Goal: Task Accomplishment & Management: Complete application form

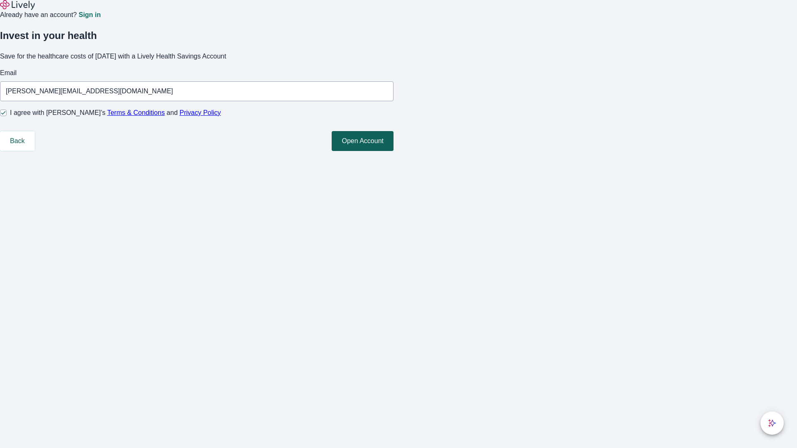
click at [394, 151] on button "Open Account" at bounding box center [363, 141] width 62 height 20
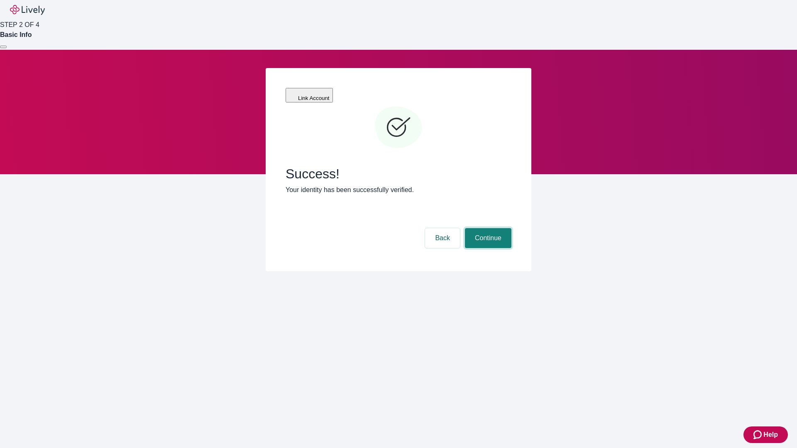
click at [487, 228] on button "Continue" at bounding box center [488, 238] width 47 height 20
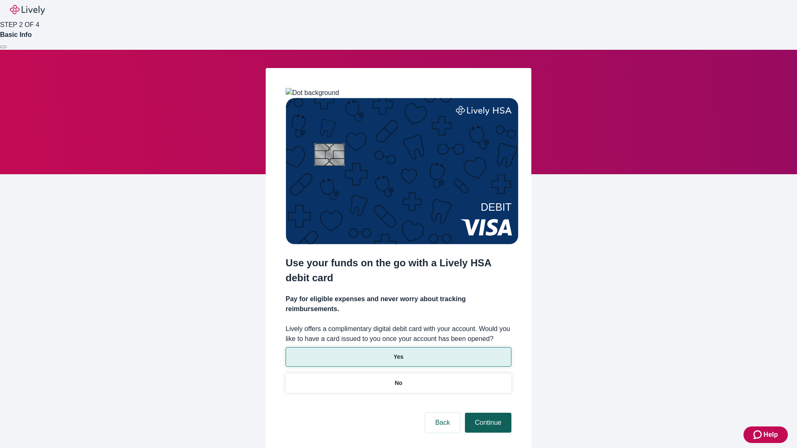
click at [398, 353] on p "Yes" at bounding box center [399, 357] width 10 height 9
click at [487, 413] on button "Continue" at bounding box center [488, 423] width 47 height 20
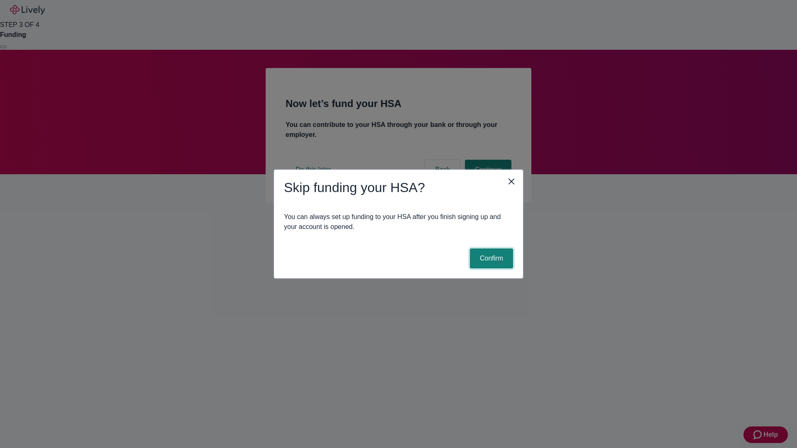
click at [490, 259] on button "Confirm" at bounding box center [491, 259] width 43 height 20
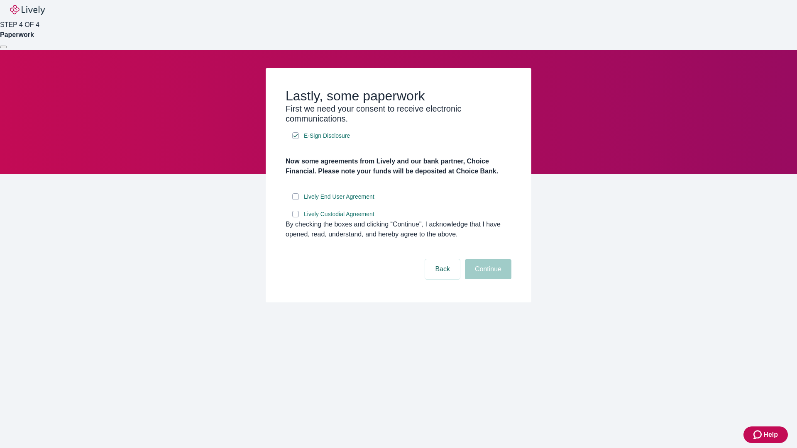
click at [296, 200] on input "Lively End User Agreement" at bounding box center [295, 197] width 7 height 7
checkbox input "true"
click at [296, 218] on input "Lively Custodial Agreement" at bounding box center [295, 214] width 7 height 7
checkbox input "true"
click at [487, 279] on button "Continue" at bounding box center [488, 270] width 47 height 20
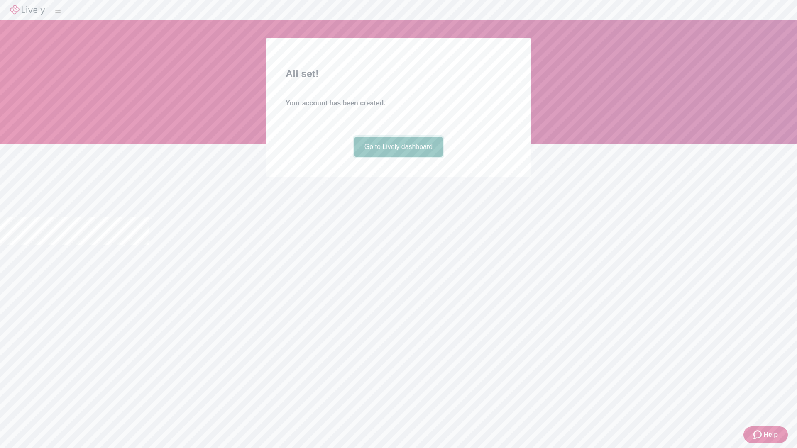
click at [398, 157] on link "Go to Lively dashboard" at bounding box center [399, 147] width 88 height 20
